Goal: Information Seeking & Learning: Check status

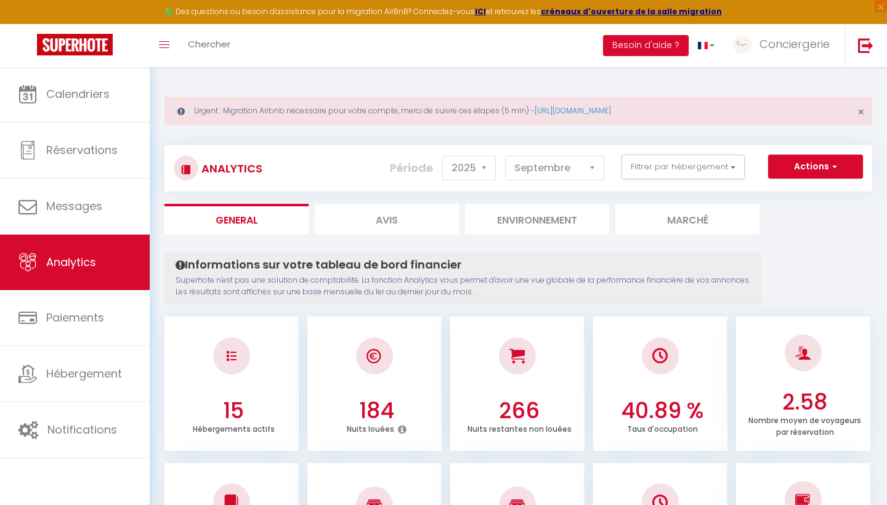
select select "2025"
select select "9"
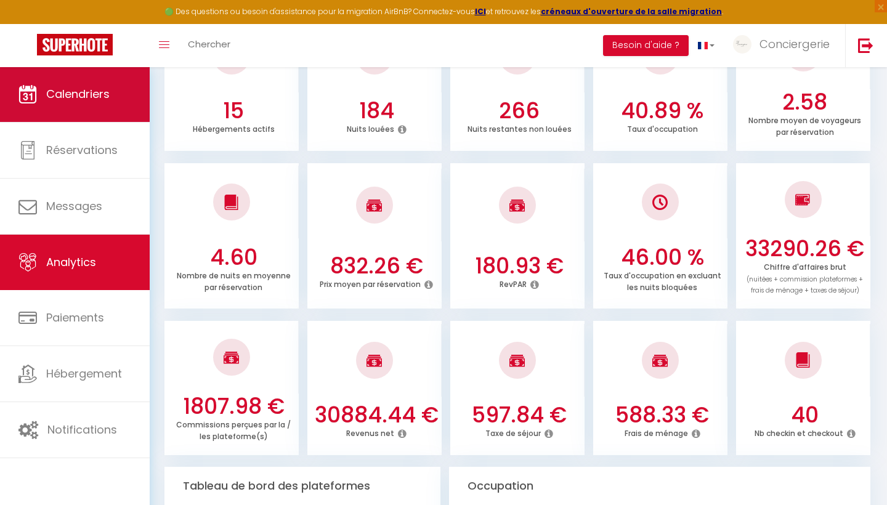
click at [87, 105] on link "Calendriers" at bounding box center [75, 94] width 150 height 55
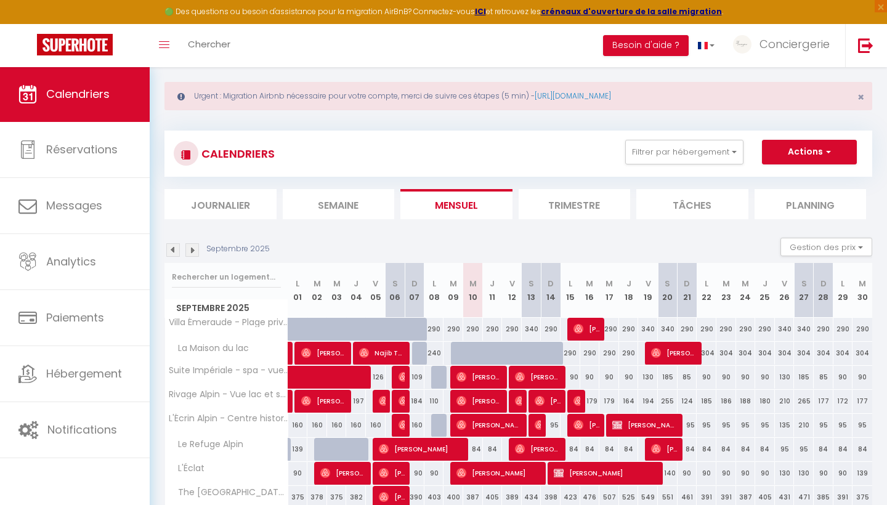
scroll to position [15, 0]
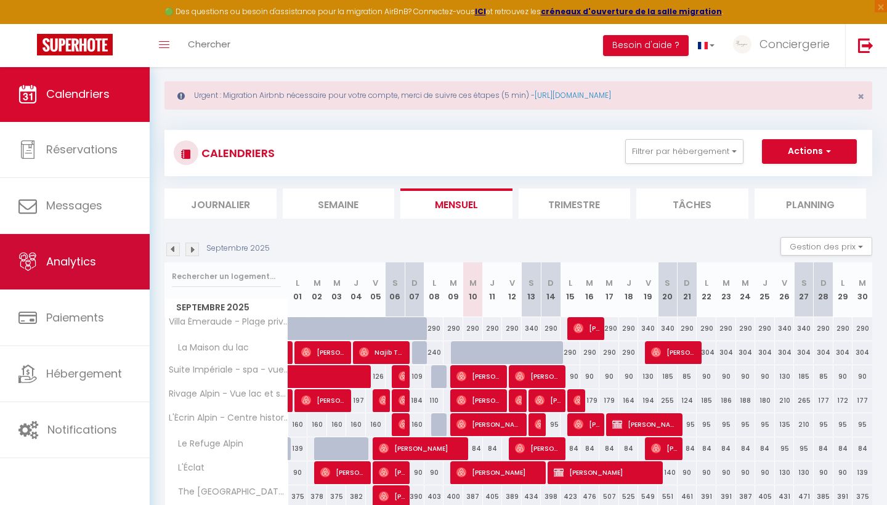
click at [64, 261] on span "Analytics" at bounding box center [71, 261] width 50 height 15
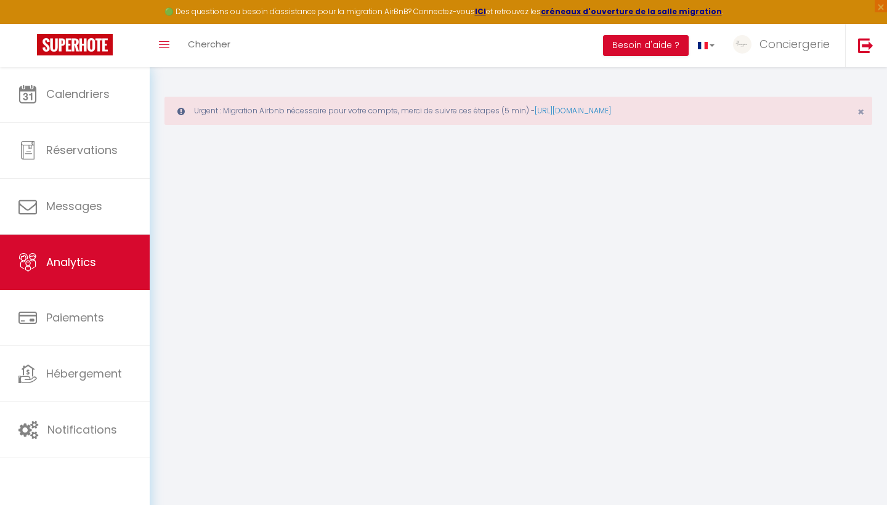
select select "2025"
select select "9"
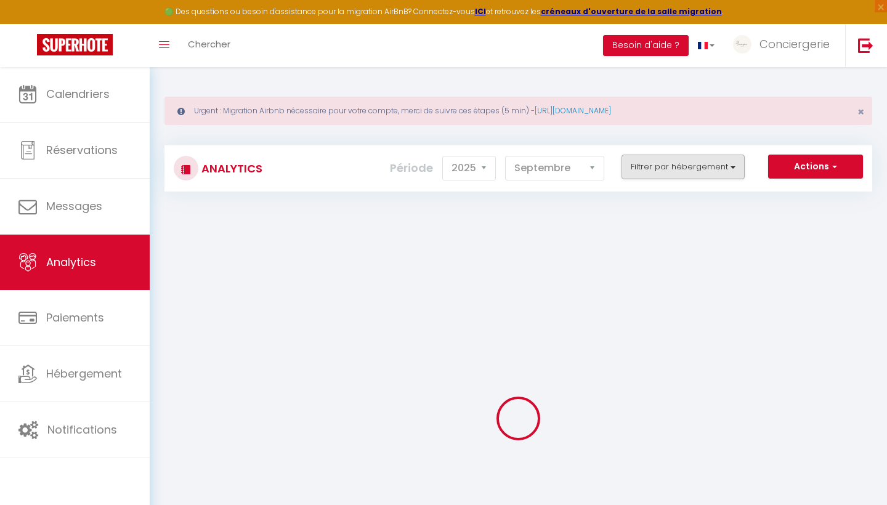
click at [691, 162] on button "Filtrer par hébergement" at bounding box center [683, 167] width 123 height 25
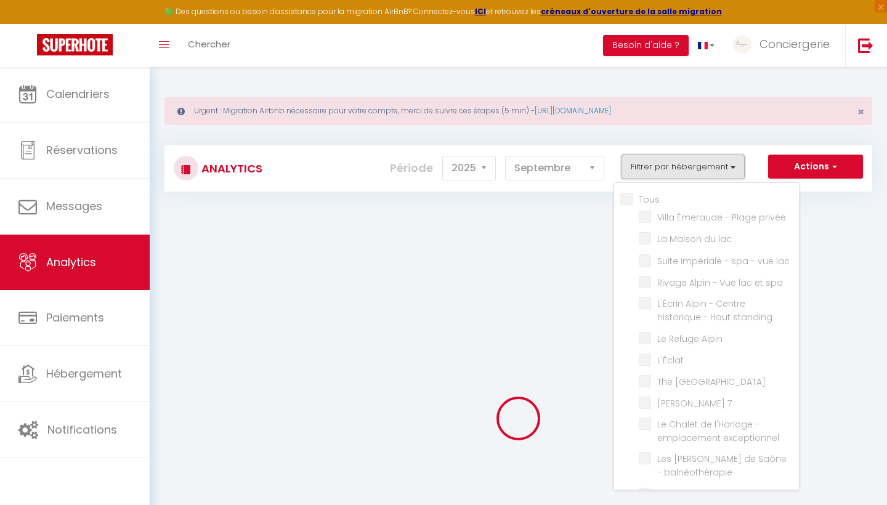
checkbox input "false"
checkbox privée "false"
checkbox lac "false"
checkbox spa "false"
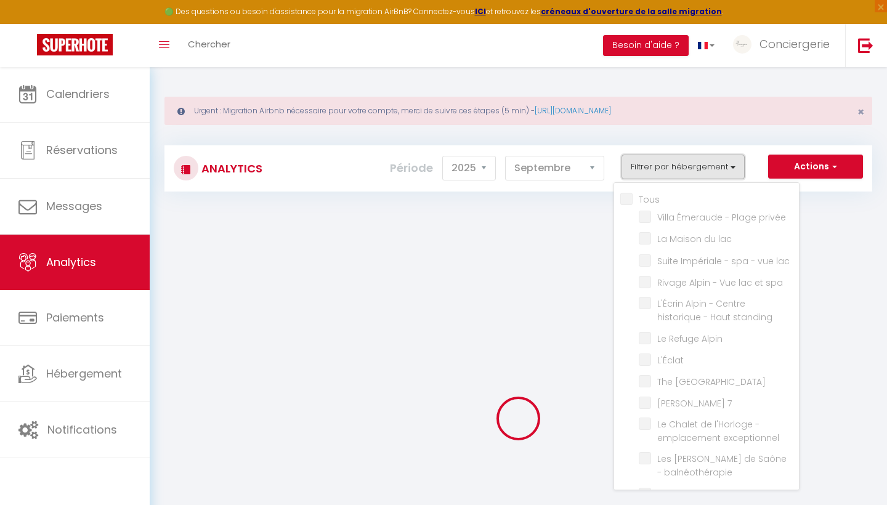
checkbox standing "false"
checkbox Alpin "false"
checkbox input "false"
checkbox House "false"
checkbox 7 "false"
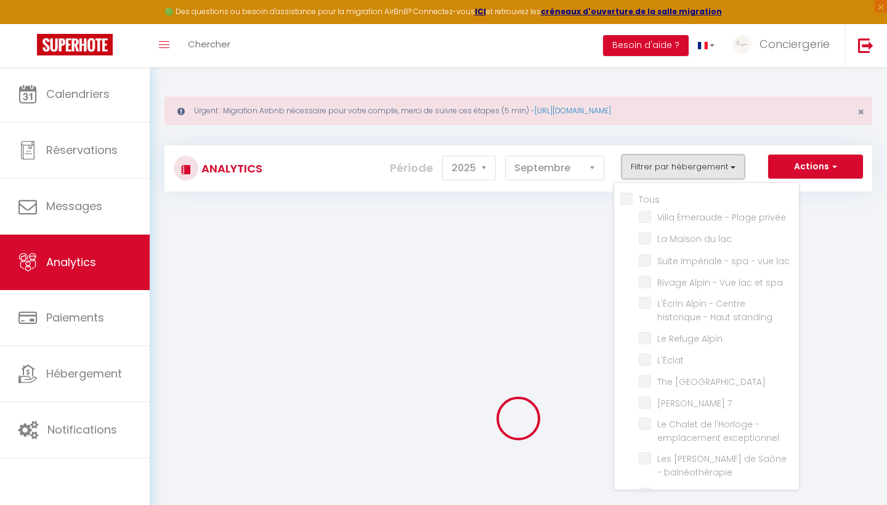
checkbox exceptionnel "false"
checkbox balnéothérapie "false"
checkbox Lac "false"
checkbox Azura "false"
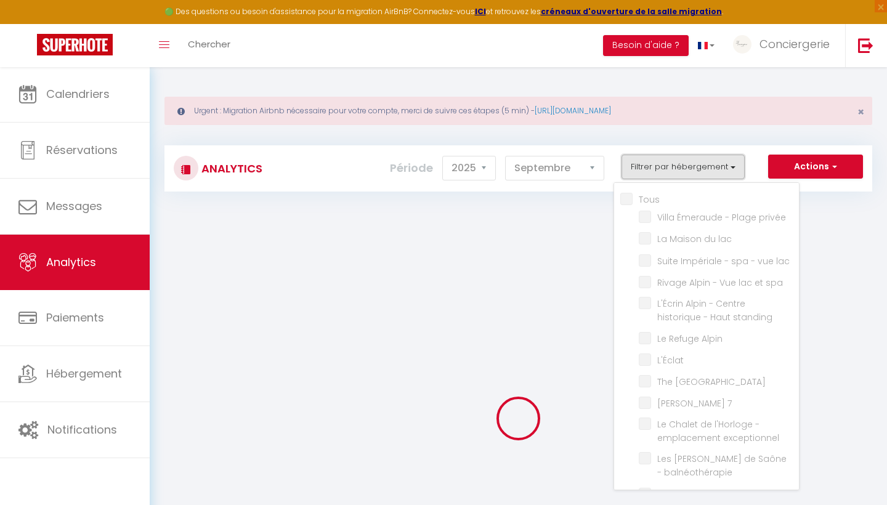
checkbox Cygnes "false"
checkbox d\'Aix "false"
checkbox calme "false"
checkbox prairie "false"
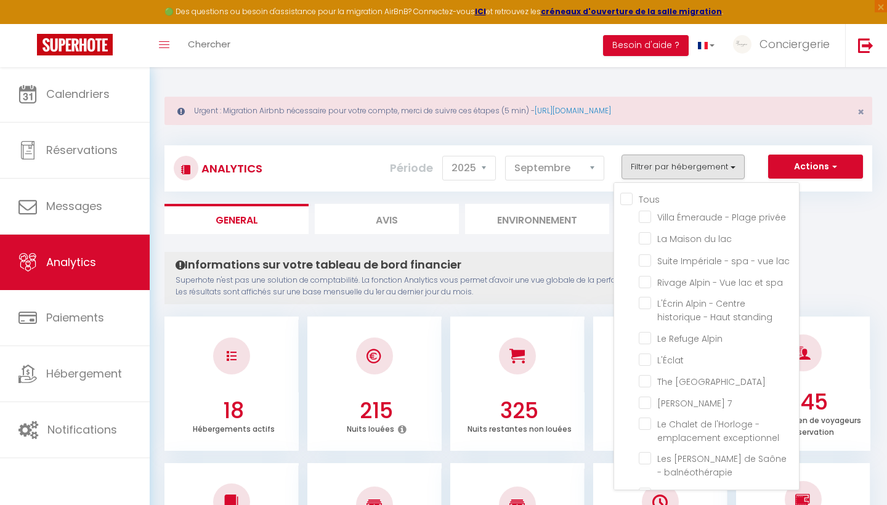
click at [628, 197] on input "Tous" at bounding box center [709, 198] width 179 height 12
checkbox input "true"
checkbox privée "true"
checkbox lac "true"
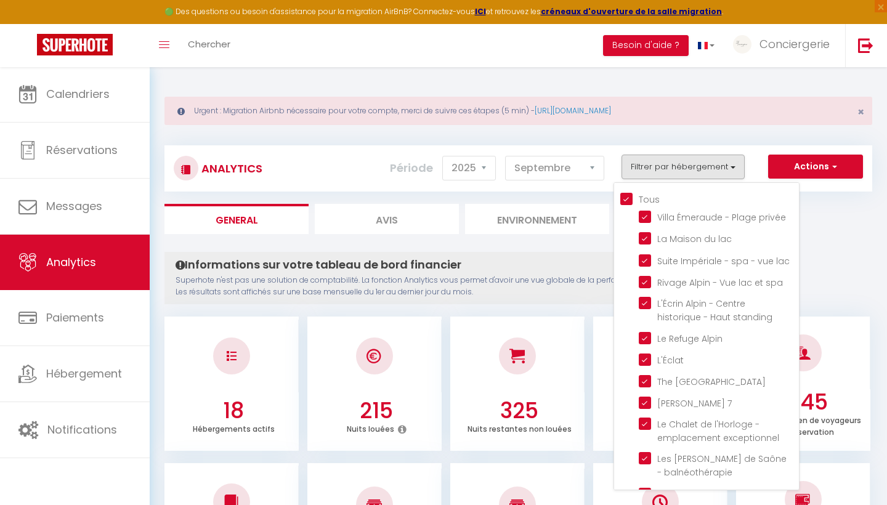
checkbox spa "true"
checkbox standing "true"
checkbox Alpin "true"
checkbox input "true"
checkbox House "true"
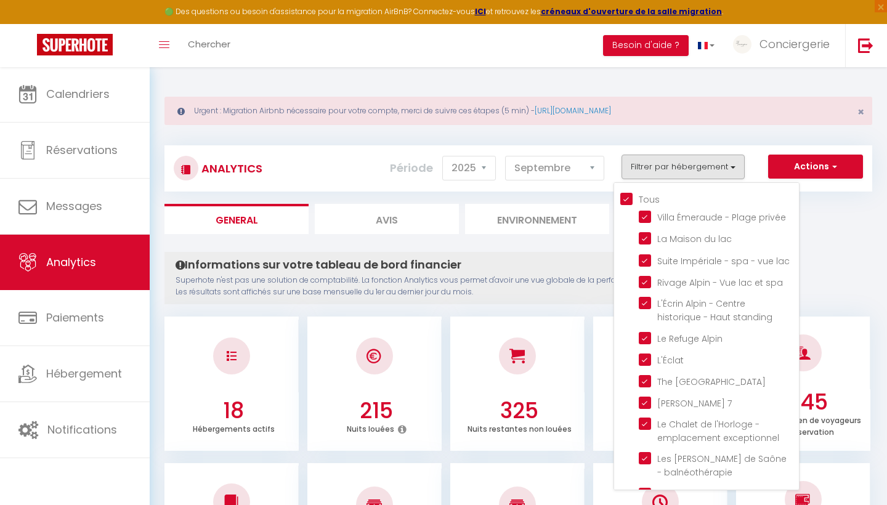
checkbox 7 "true"
checkbox exceptionnel "true"
checkbox balnéothérapie "true"
checkbox Lac "true"
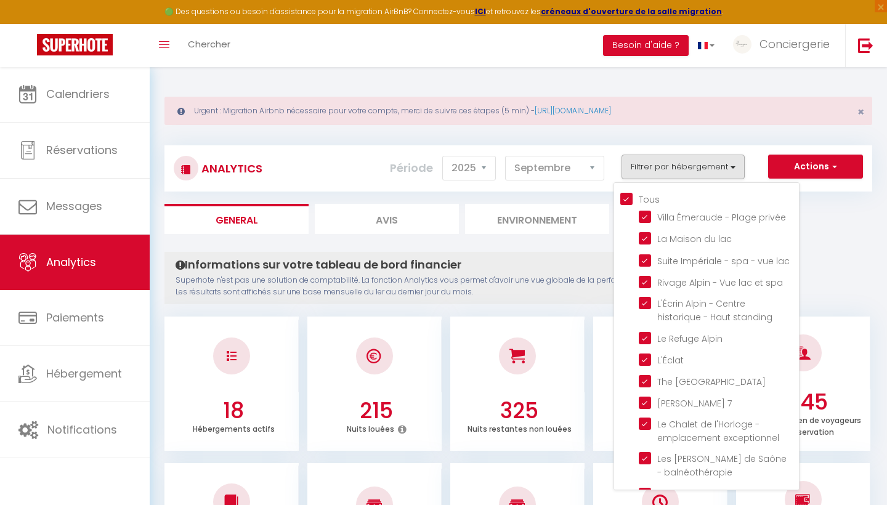
checkbox Azura "true"
checkbox Cygnes "true"
checkbox d\'Aix "true"
checkbox calme "true"
checkbox prairie "true"
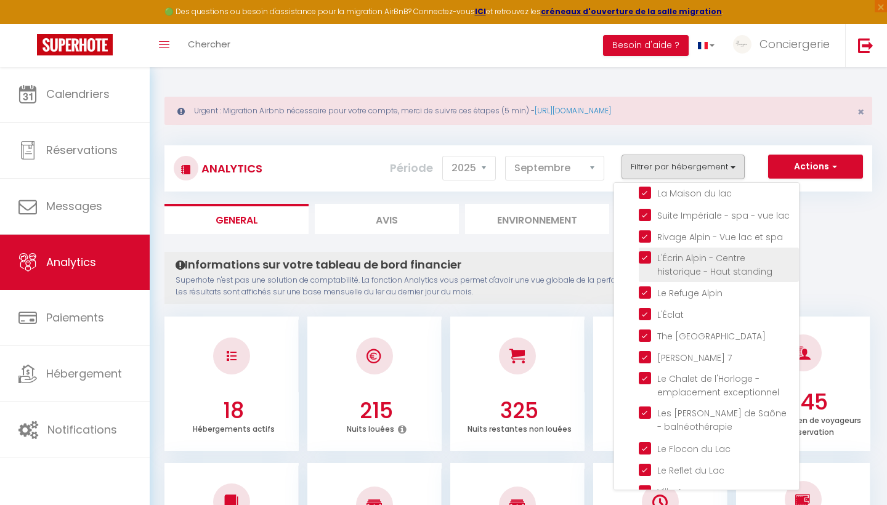
scroll to position [53, 0]
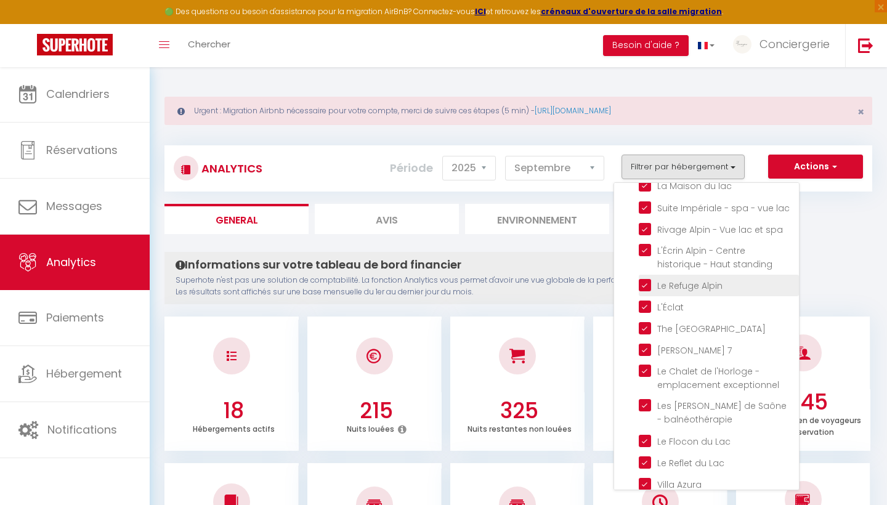
click at [646, 285] on Alpin "checkbox" at bounding box center [719, 284] width 160 height 12
checkbox Alpin "false"
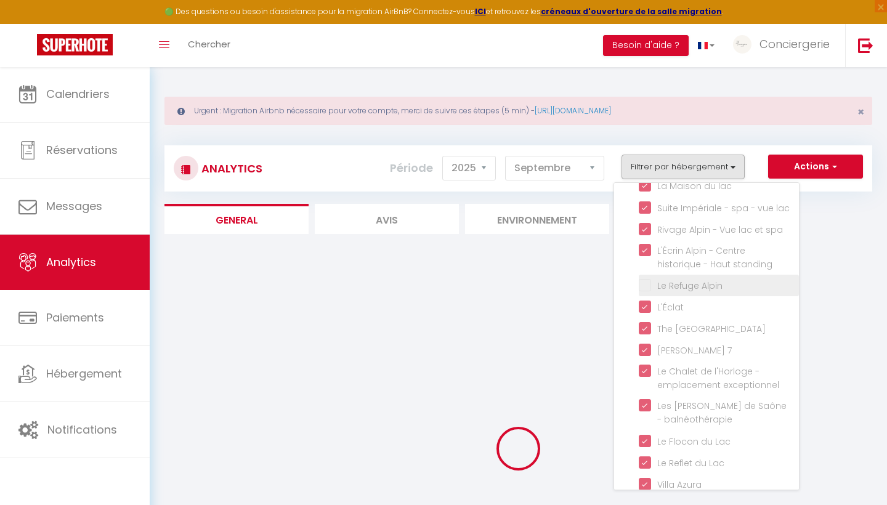
checkbox input "false"
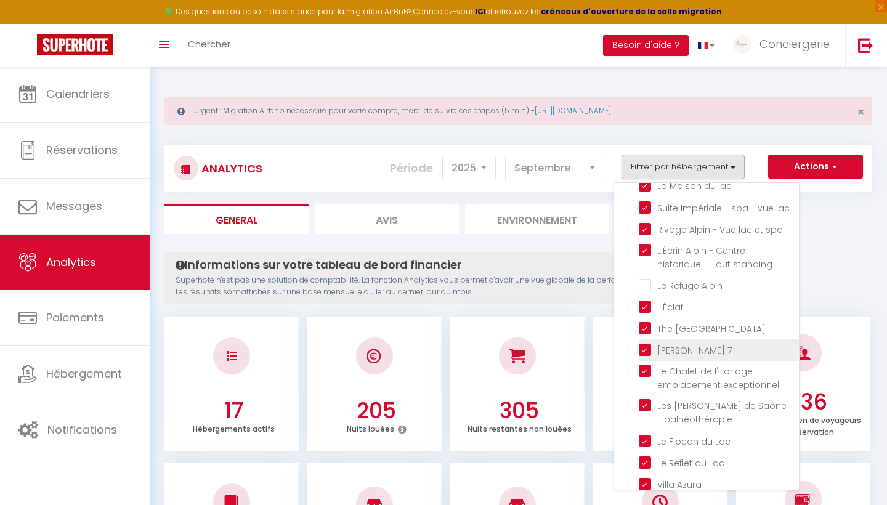
click at [646, 349] on 7 "checkbox" at bounding box center [719, 349] width 160 height 12
checkbox 7 "false"
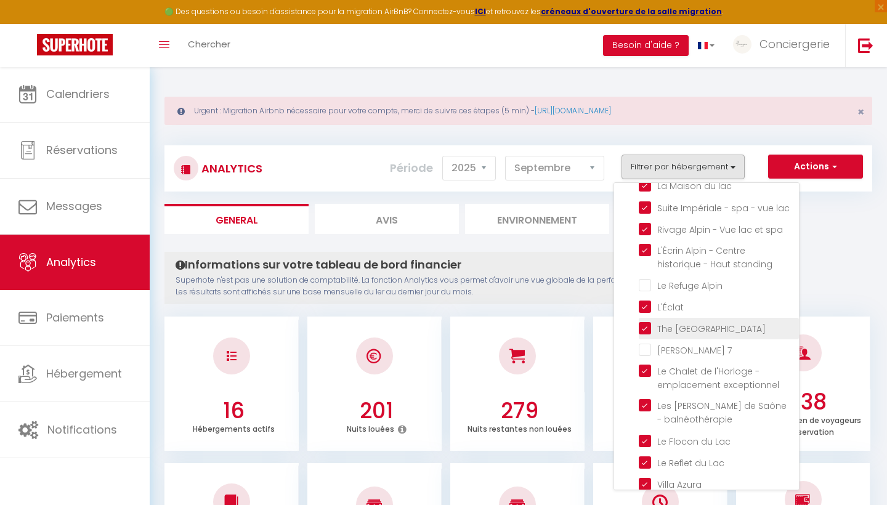
click at [647, 330] on House "checkbox" at bounding box center [719, 328] width 160 height 12
checkbox House "false"
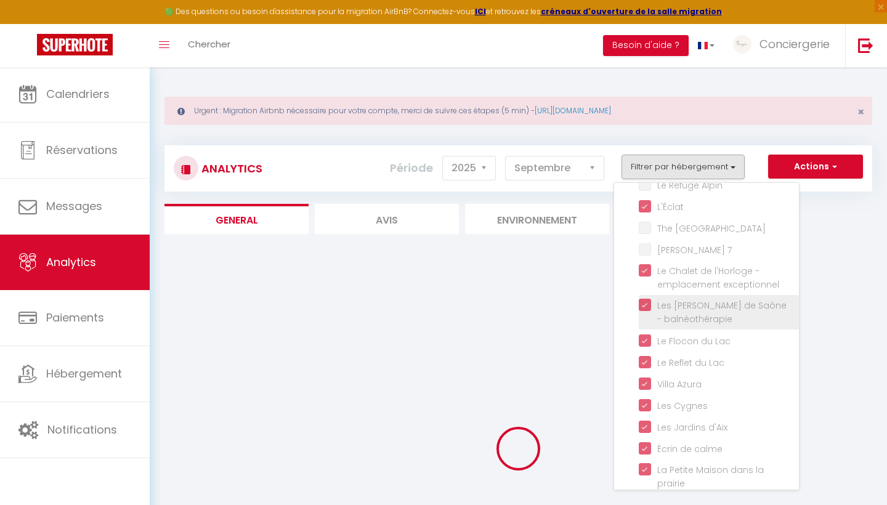
scroll to position [153, 0]
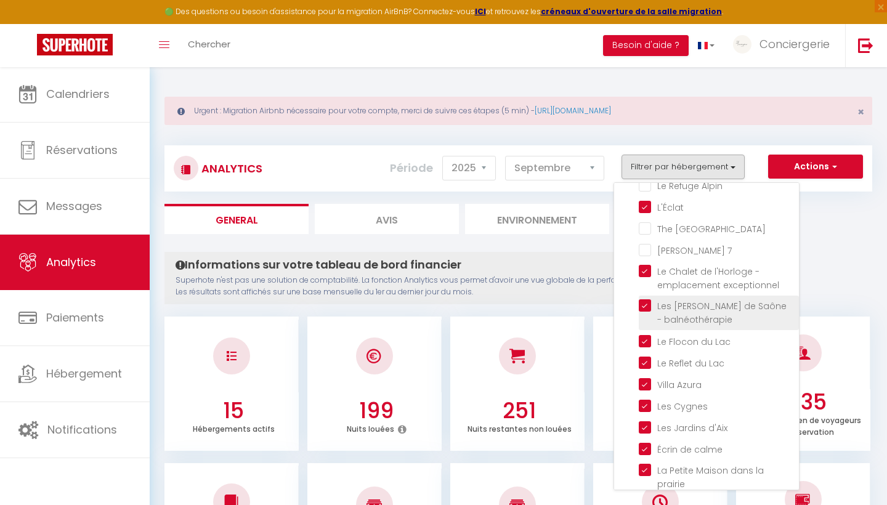
click at [647, 306] on balnéothérapie "checkbox" at bounding box center [719, 305] width 160 height 12
checkbox balnéothérapie "false"
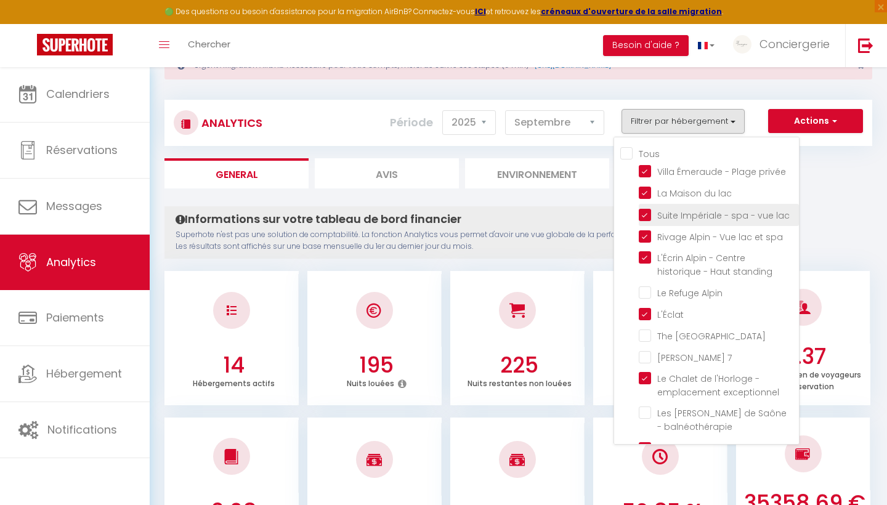
scroll to position [0, 0]
click at [646, 192] on lac "checkbox" at bounding box center [719, 192] width 160 height 12
checkbox lac "false"
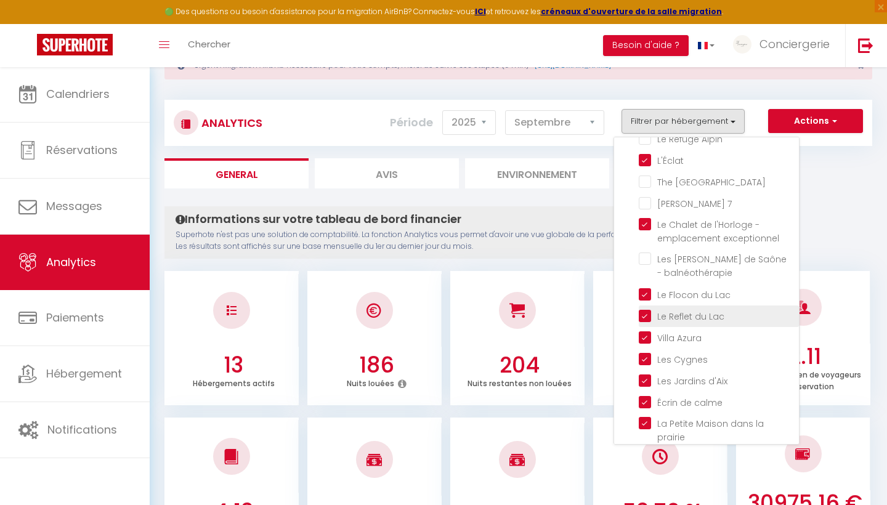
scroll to position [153, 0]
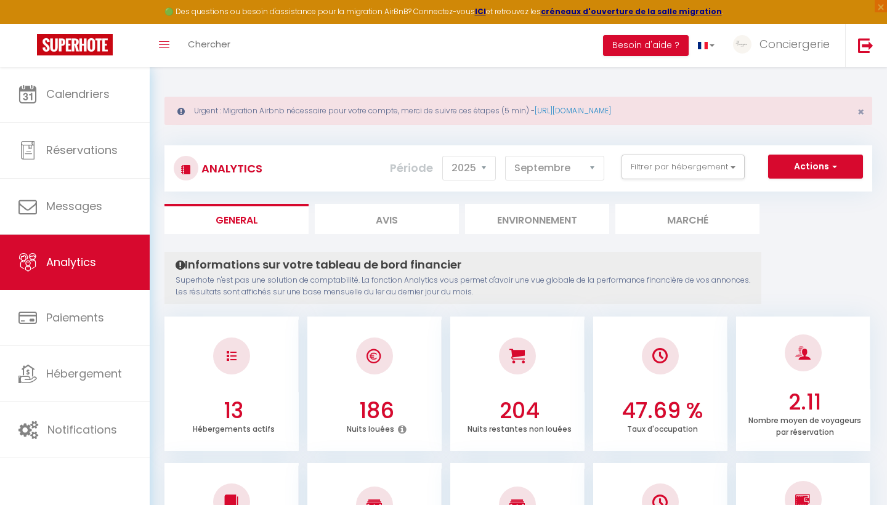
scroll to position [0, 0]
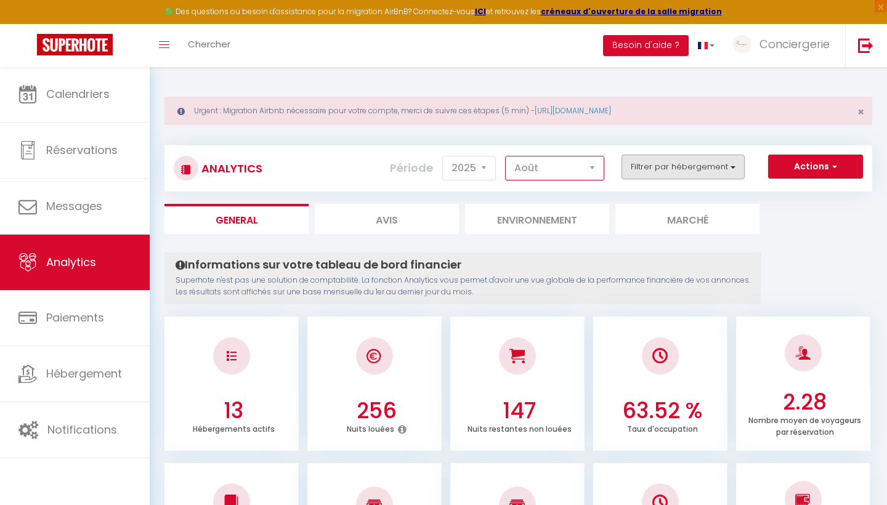
click at [723, 167] on button "Filtrer par hébergement" at bounding box center [683, 167] width 123 height 25
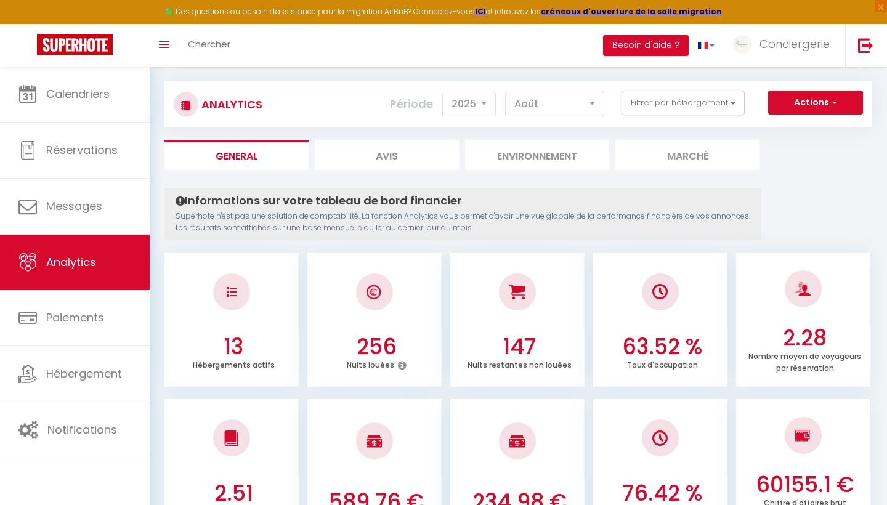
scroll to position [38, 0]
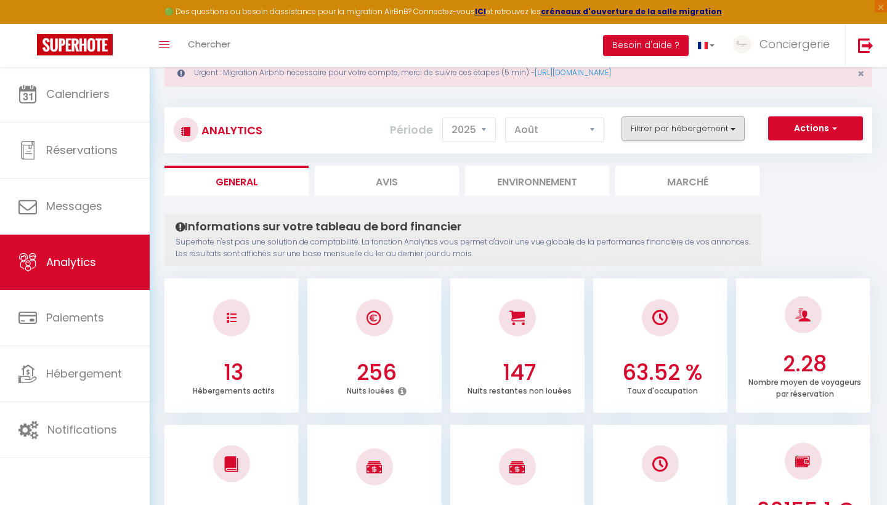
click at [737, 126] on button "Filtrer par hébergement" at bounding box center [683, 128] width 123 height 25
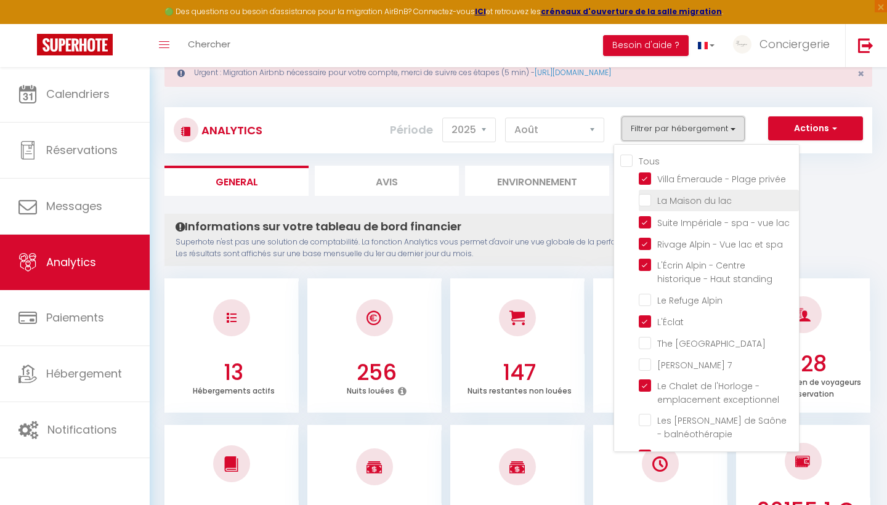
scroll to position [0, 0]
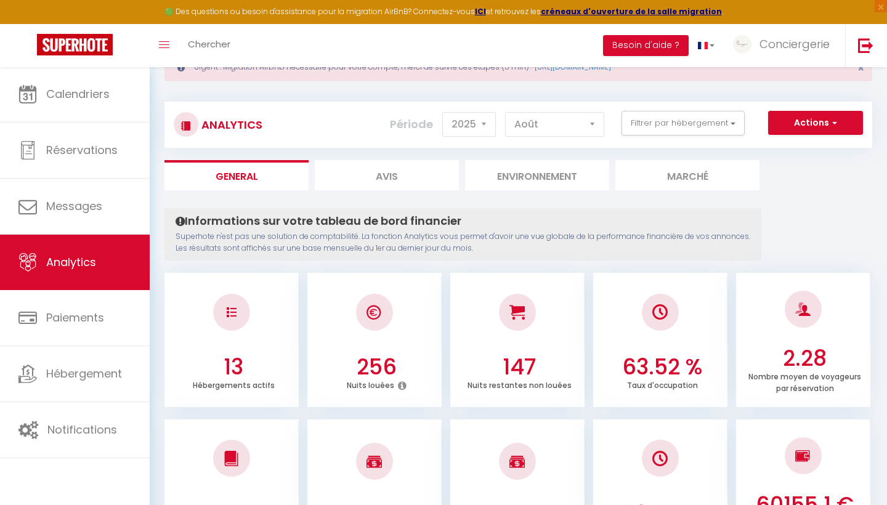
scroll to position [45, 0]
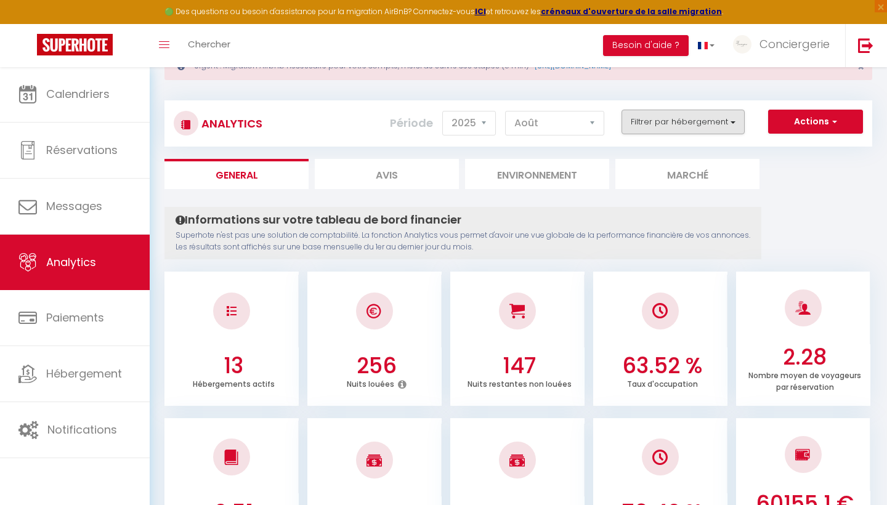
click at [739, 131] on button "Filtrer par hébergement" at bounding box center [683, 122] width 123 height 25
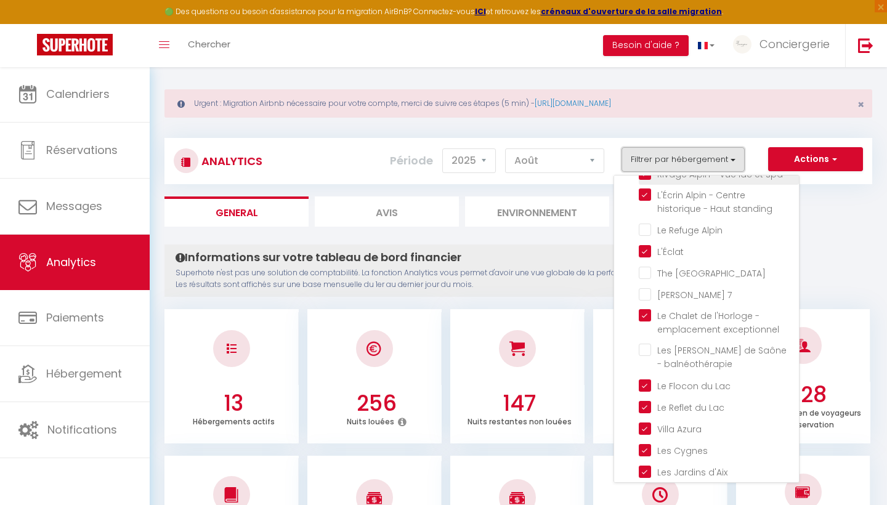
scroll to position [117, 0]
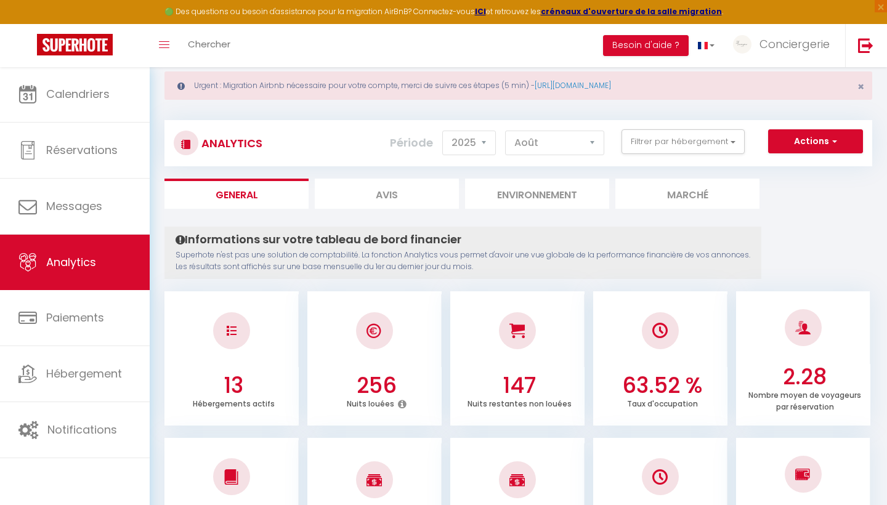
scroll to position [16, 0]
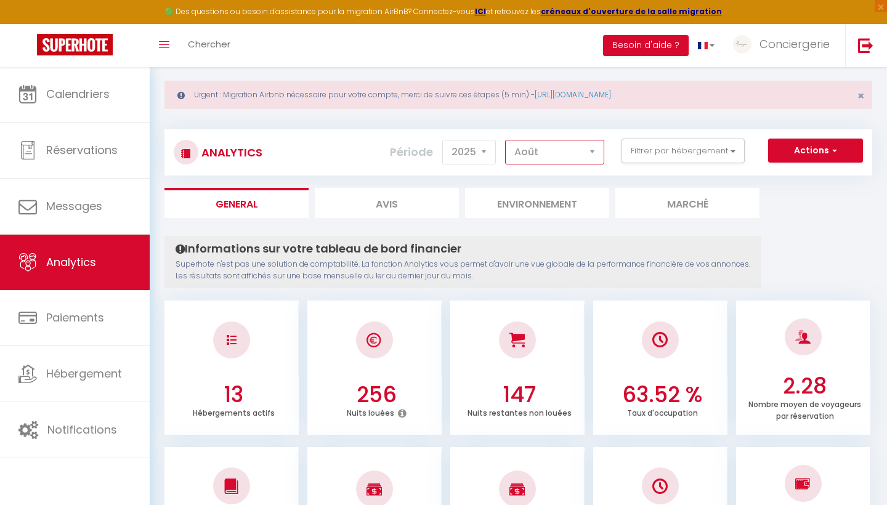
select select "7"
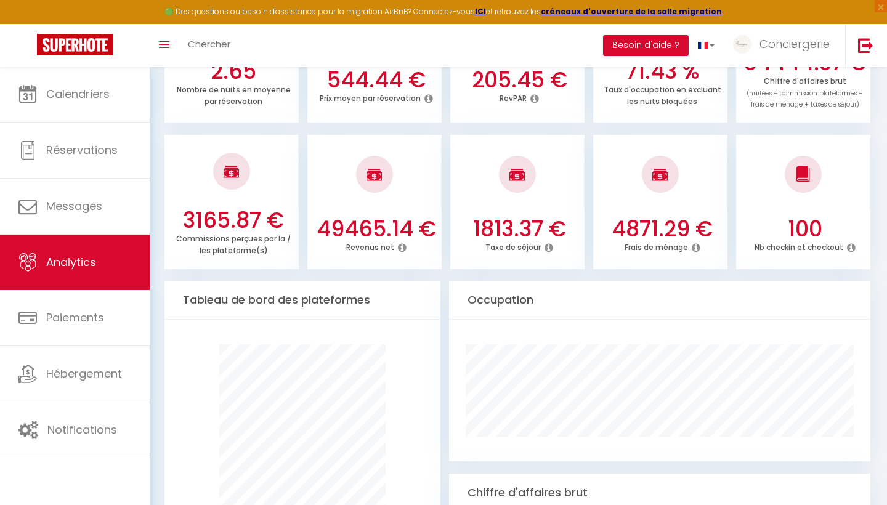
scroll to position [485, 0]
